Goal: Task Accomplishment & Management: Manage account settings

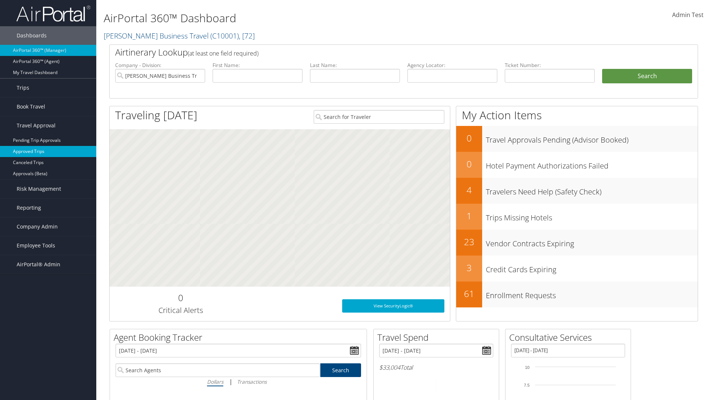
click at [48, 151] on link "Approved Trips" at bounding box center [48, 151] width 96 height 11
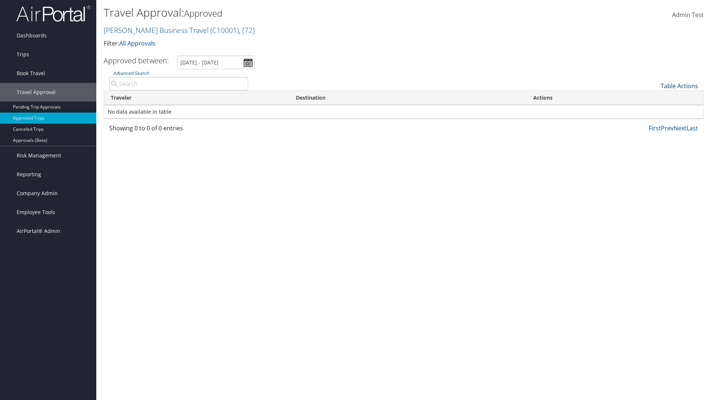
click at [679, 86] on link "Table Actions" at bounding box center [678, 86] width 37 height 8
click at [654, 97] on link "Download Report" at bounding box center [654, 97] width 97 height 13
click at [679, 86] on link "Table Actions" at bounding box center [678, 86] width 37 height 8
click at [654, 110] on link "Column Visibility" at bounding box center [654, 110] width 97 height 13
click at [654, 98] on link "Traveler" at bounding box center [654, 98] width 97 height 13
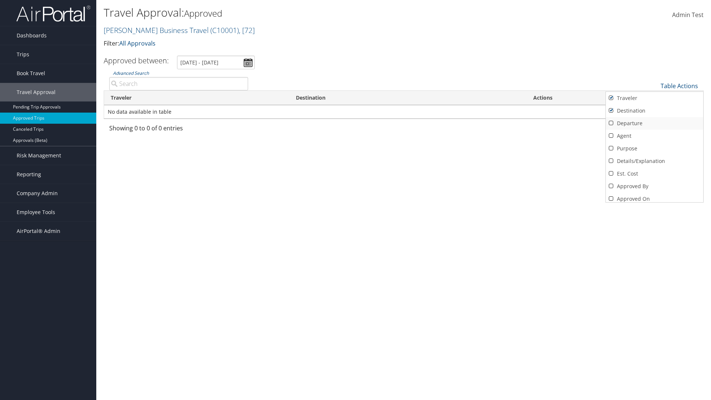
click at [654, 111] on link "Destination" at bounding box center [654, 110] width 97 height 13
click at [654, 123] on link "Departure" at bounding box center [654, 123] width 97 height 13
click at [654, 136] on link "Agent" at bounding box center [654, 136] width 97 height 13
click at [654, 148] on link "Purpose" at bounding box center [654, 148] width 97 height 13
click at [654, 161] on link "Details/Explanation" at bounding box center [654, 161] width 97 height 13
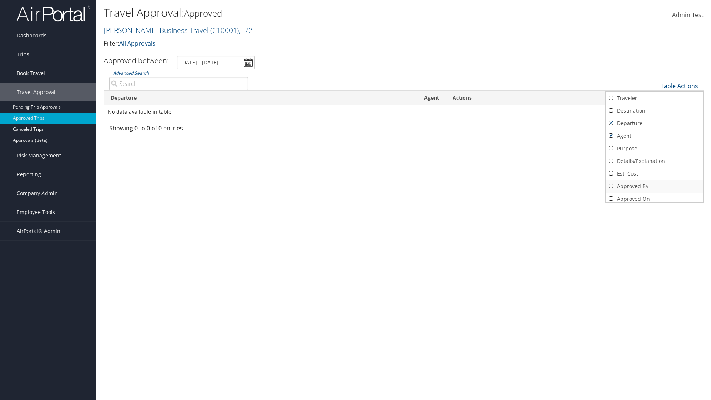
click at [654, 174] on link "Est. Cost" at bounding box center [654, 173] width 97 height 13
click at [654, 186] on link "Approved By" at bounding box center [654, 186] width 97 height 13
click at [654, 196] on link "Approved On" at bounding box center [654, 198] width 97 height 13
click at [355, 200] on div at bounding box center [355, 200] width 711 height 400
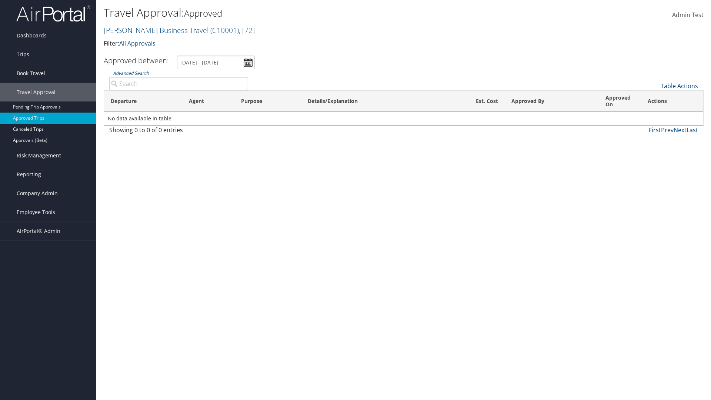
scroll to position [9, 0]
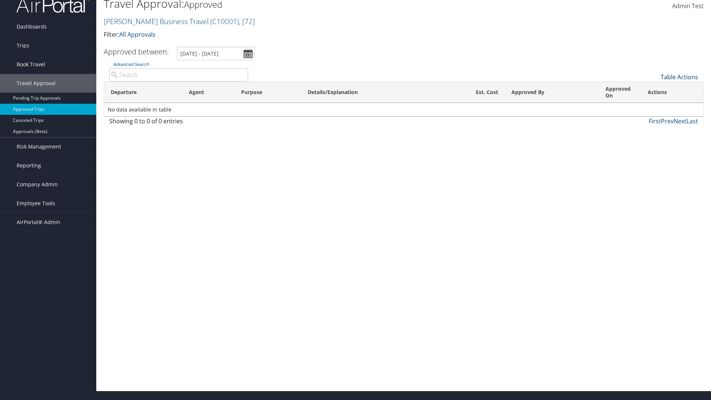
click at [679, 77] on link "Table Actions" at bounding box center [678, 77] width 37 height 8
